Goal: Check status: Check status

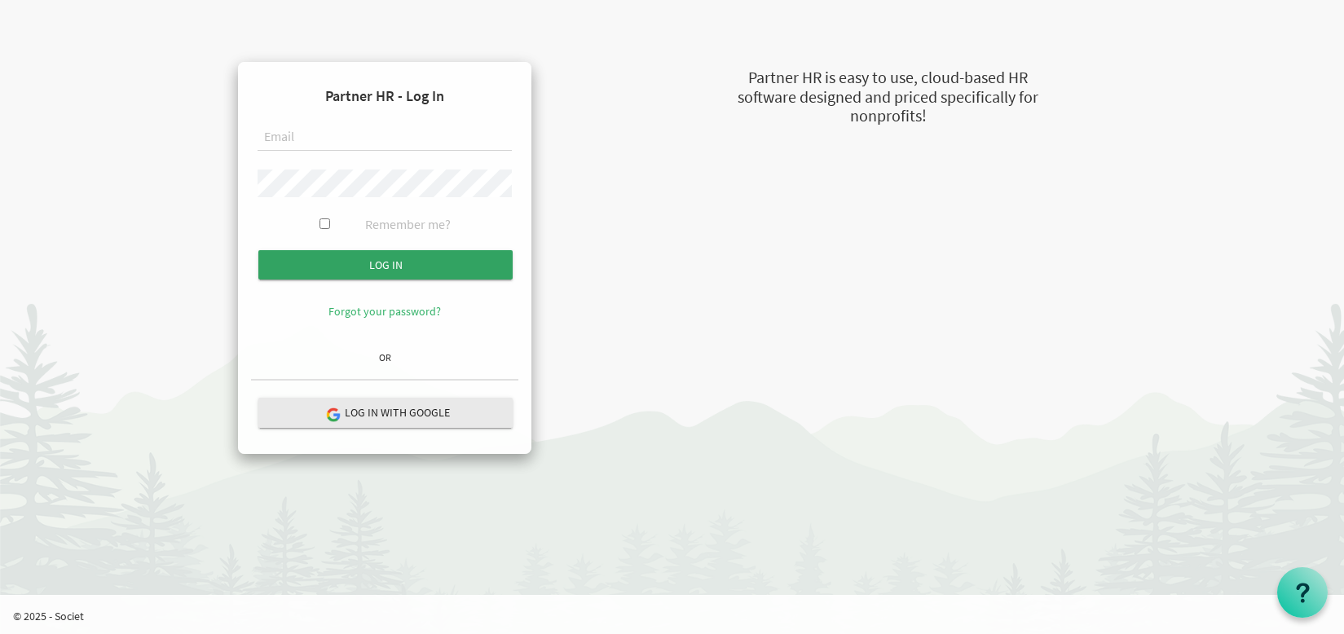
type input "jwilliams@ontario.anglican.ca"
click at [420, 255] on input "Log in" at bounding box center [385, 264] width 254 height 29
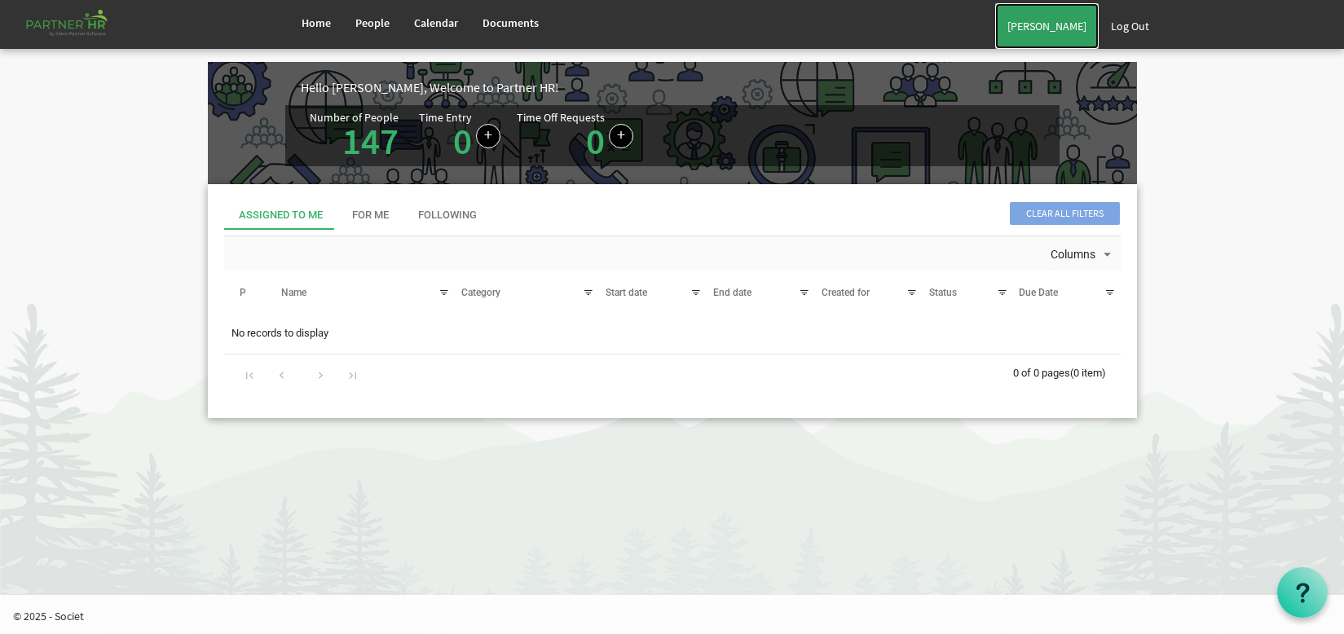
click at [1055, 37] on link "[PERSON_NAME]" at bounding box center [1047, 26] width 104 height 46
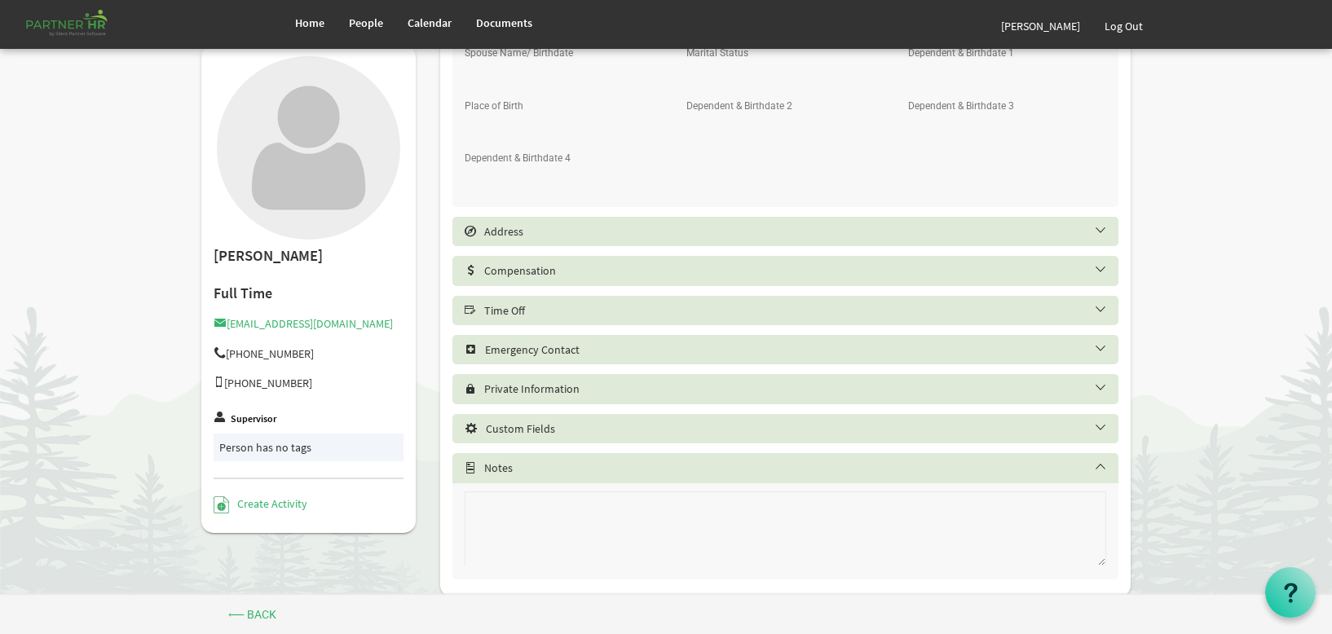
scroll to position [835, 0]
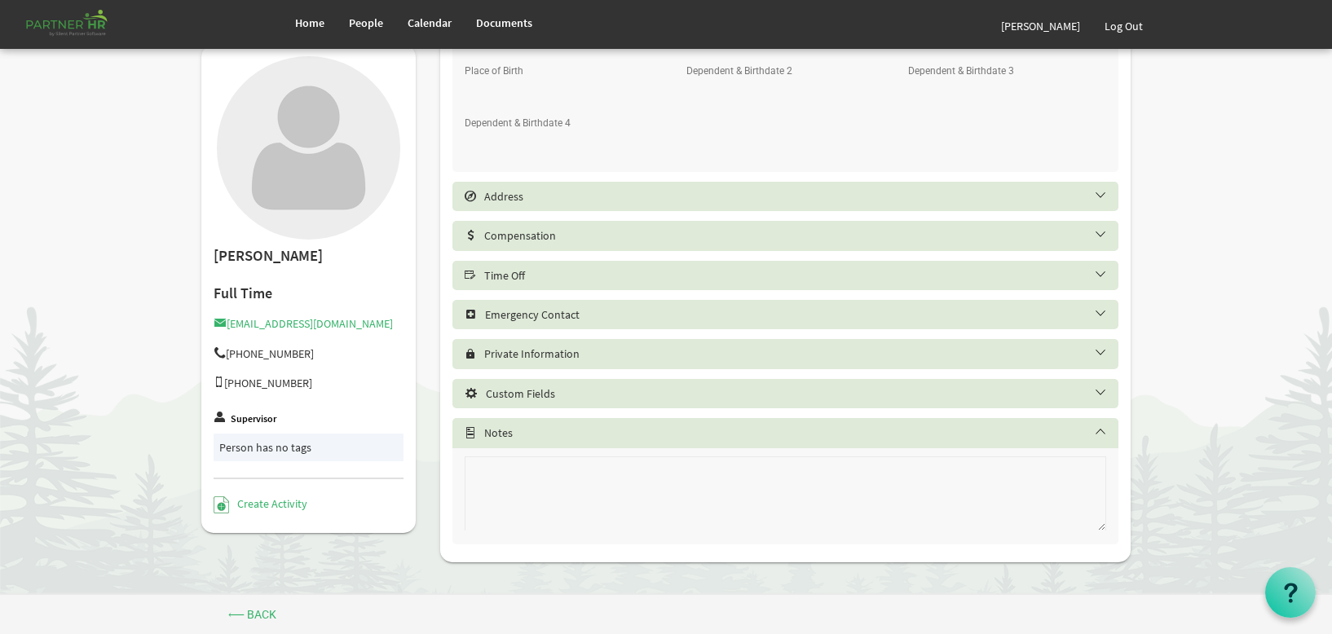
click at [585, 285] on div "Time Off" at bounding box center [785, 275] width 667 height 29
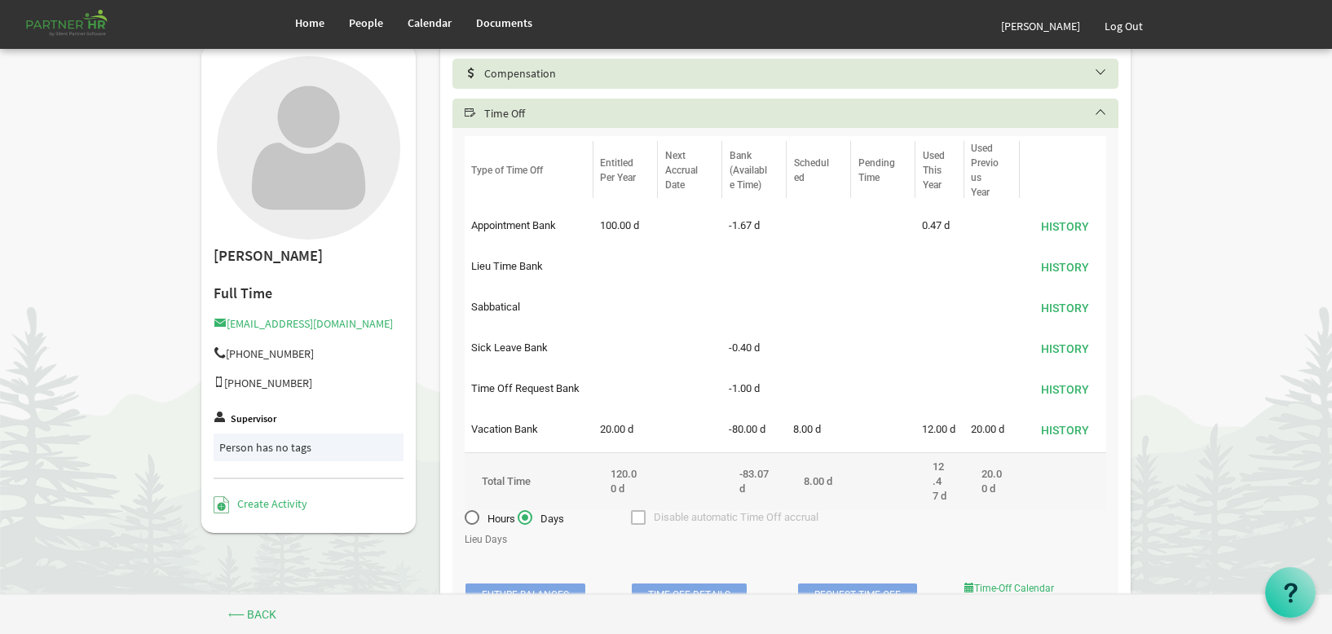
scroll to position [998, 0]
click at [399, 21] on link "Calendar" at bounding box center [429, 23] width 68 height 46
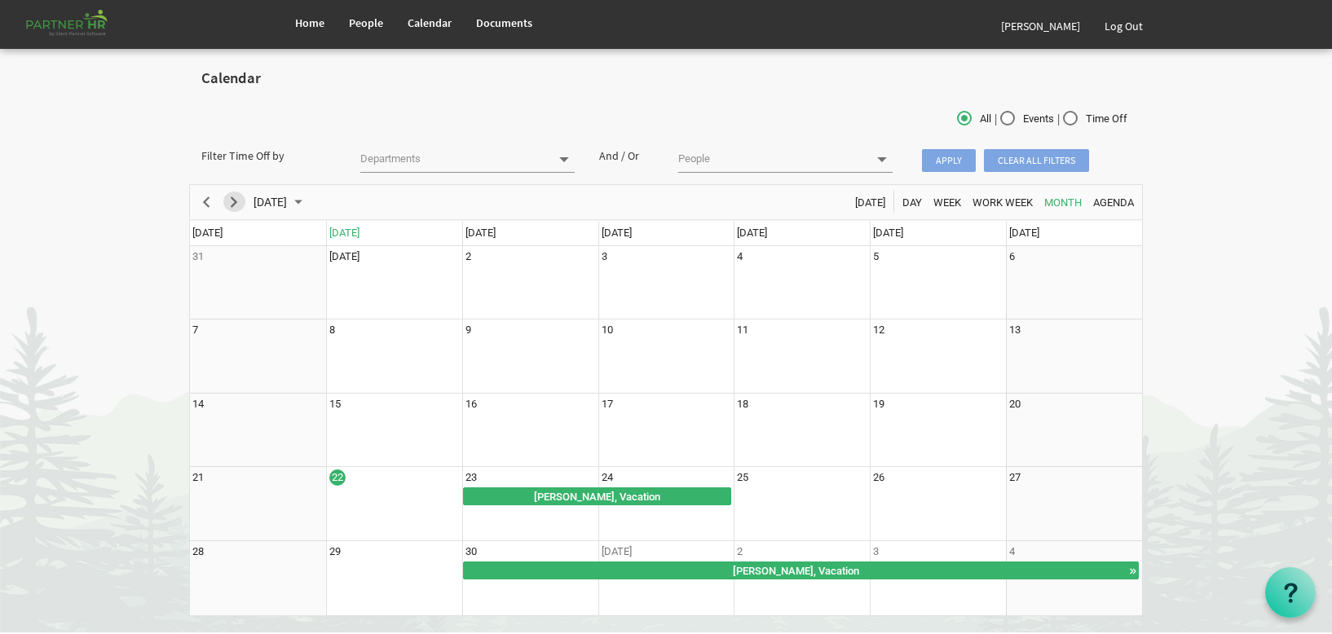
click at [239, 196] on span "Next" at bounding box center [234, 202] width 20 height 20
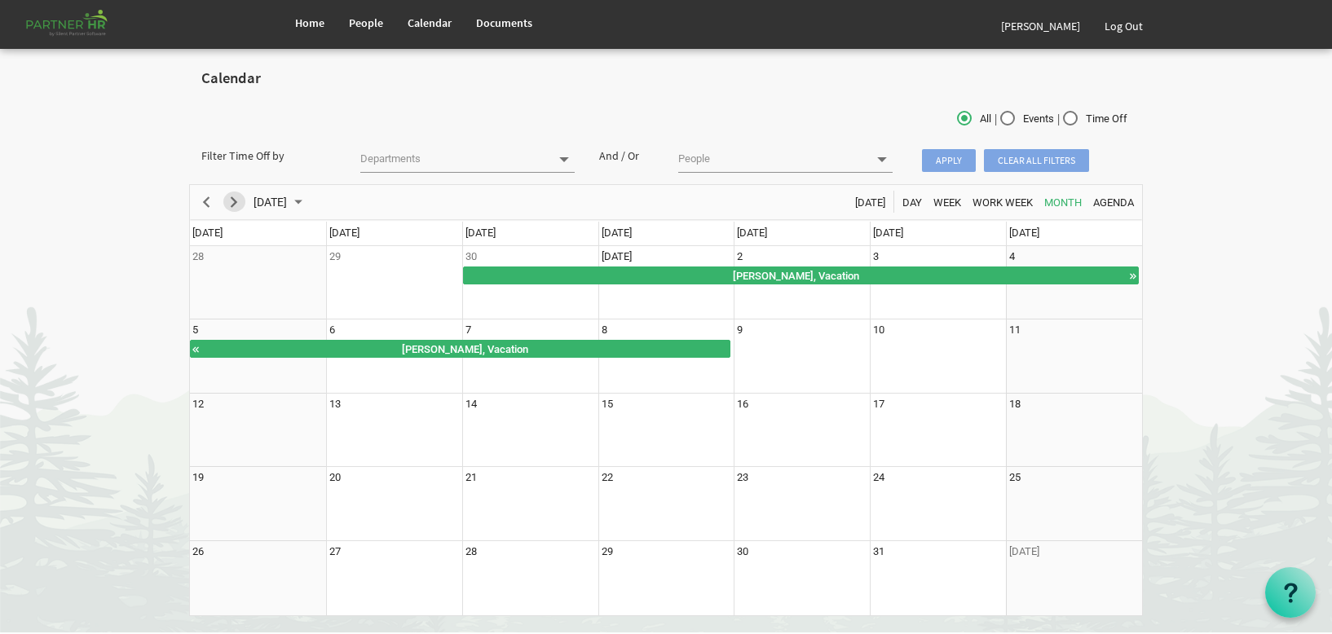
click at [239, 196] on span "Next" at bounding box center [234, 202] width 20 height 20
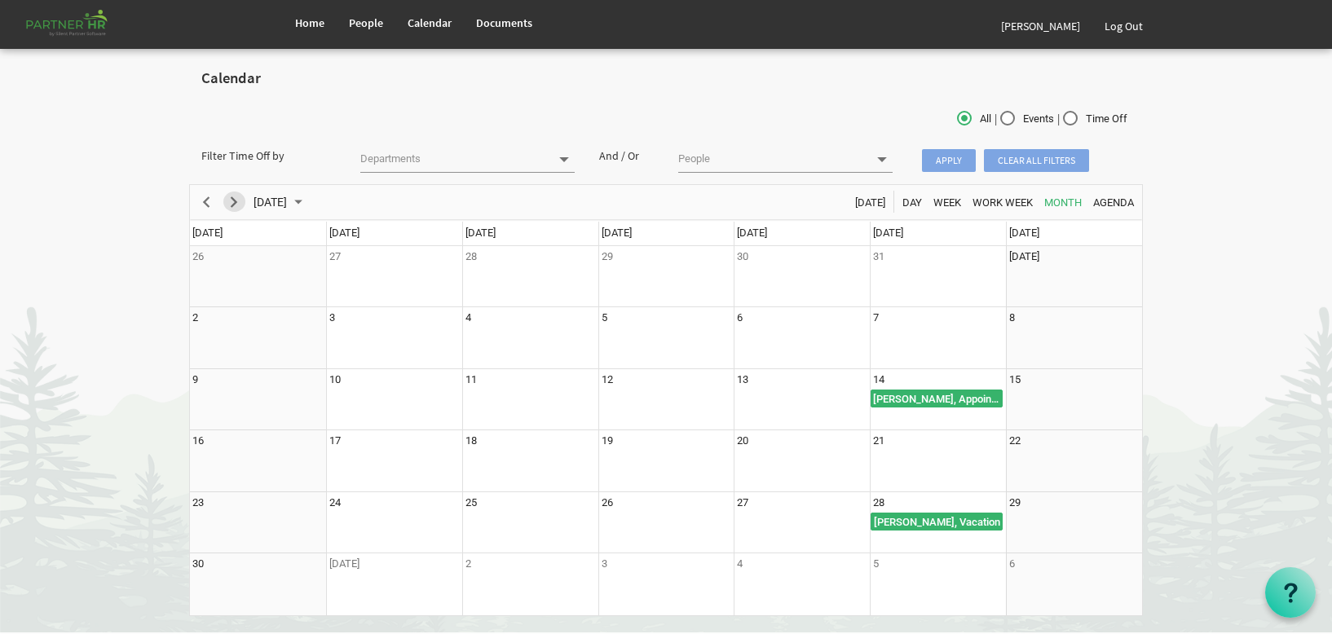
click at [239, 196] on span "Next" at bounding box center [234, 202] width 20 height 20
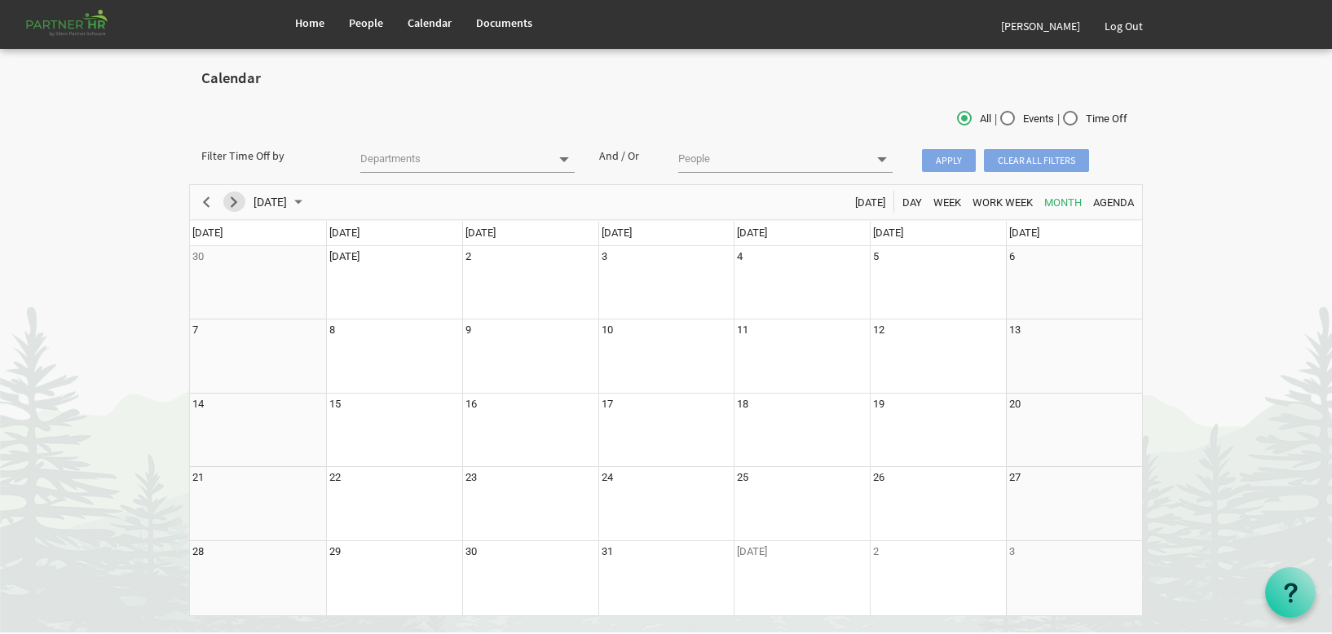
click at [239, 196] on span "Next" at bounding box center [234, 202] width 20 height 20
